Goal: Task Accomplishment & Management: Manage account settings

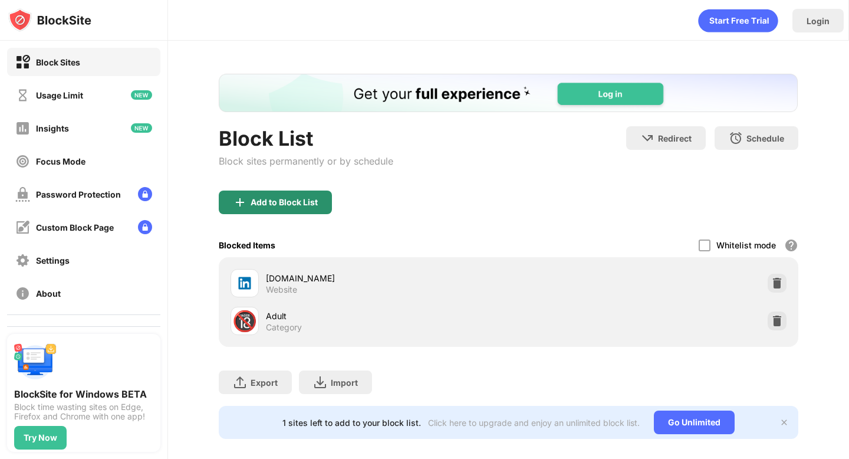
click at [281, 193] on div "Add to Block List" at bounding box center [275, 202] width 113 height 24
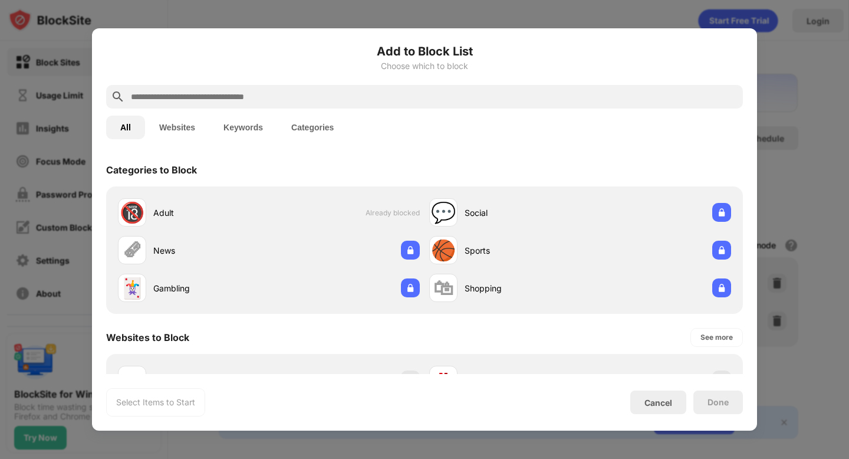
click at [262, 92] on input "text" at bounding box center [434, 97] width 608 height 14
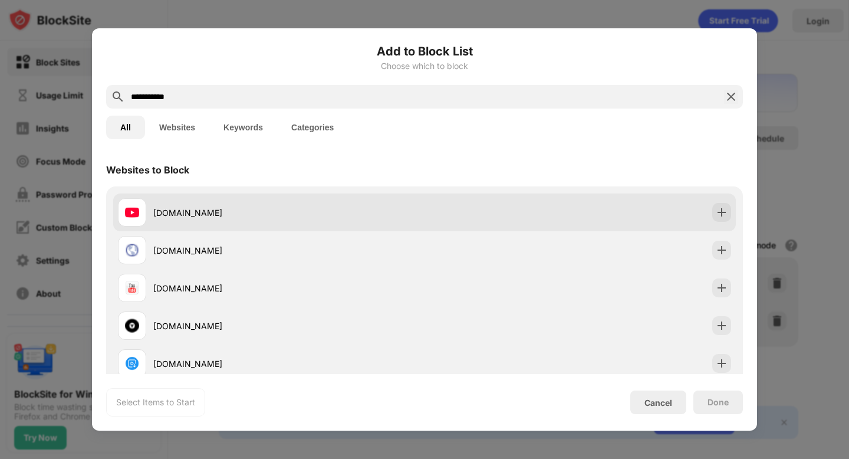
type input "**********"
click at [233, 220] on div "youtube.com" at bounding box center [271, 212] width 307 height 28
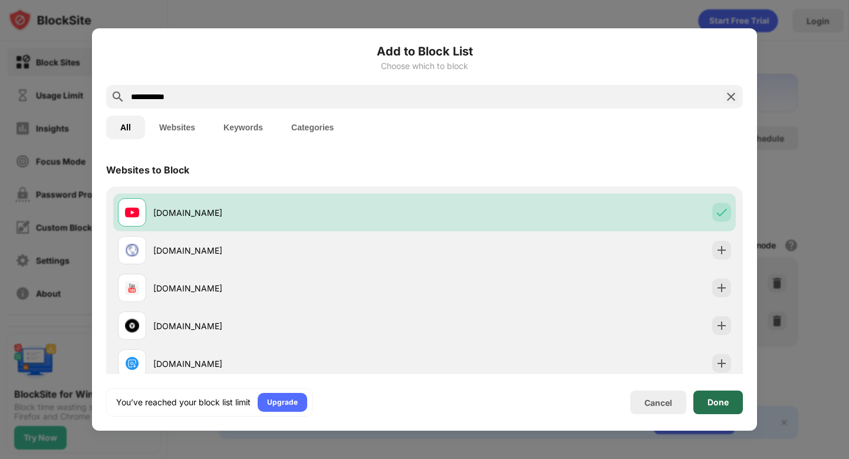
click at [708, 403] on div "Done" at bounding box center [718, 401] width 21 height 9
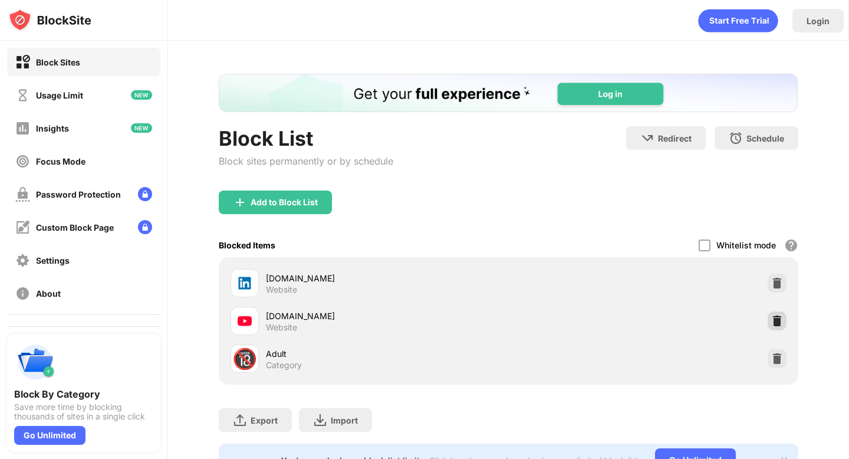
click at [774, 315] on img at bounding box center [777, 321] width 12 height 12
